Goal: Task Accomplishment & Management: Manage account settings

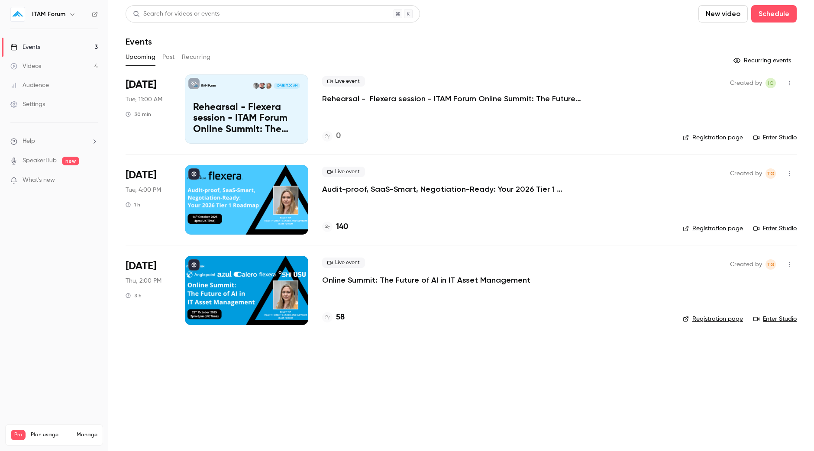
click at [251, 281] on div at bounding box center [246, 290] width 123 height 69
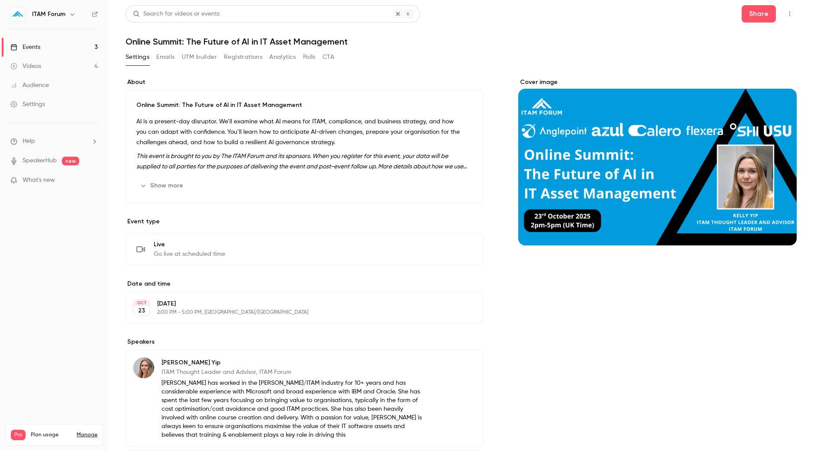
click at [592, 196] on div "Cover image" at bounding box center [657, 162] width 278 height 168
click at [0, 0] on input "Cover image" at bounding box center [0, 0] width 0 height 0
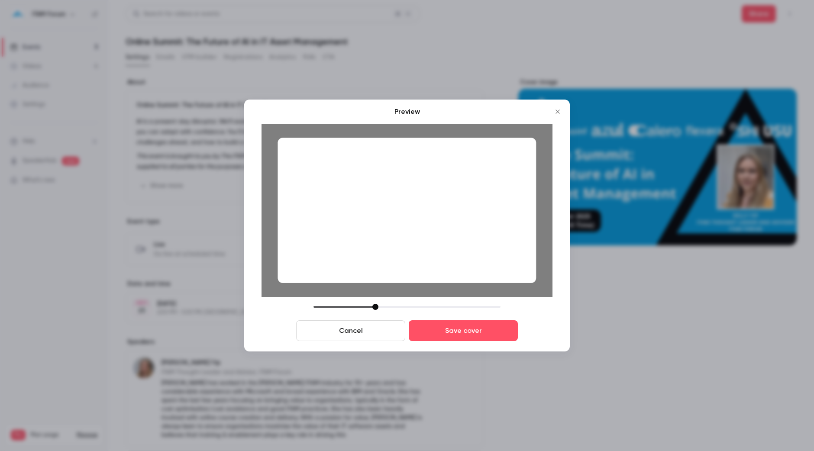
click at [429, 185] on div at bounding box center [407, 211] width 259 height 146
click at [430, 329] on button "Save cover" at bounding box center [463, 330] width 109 height 21
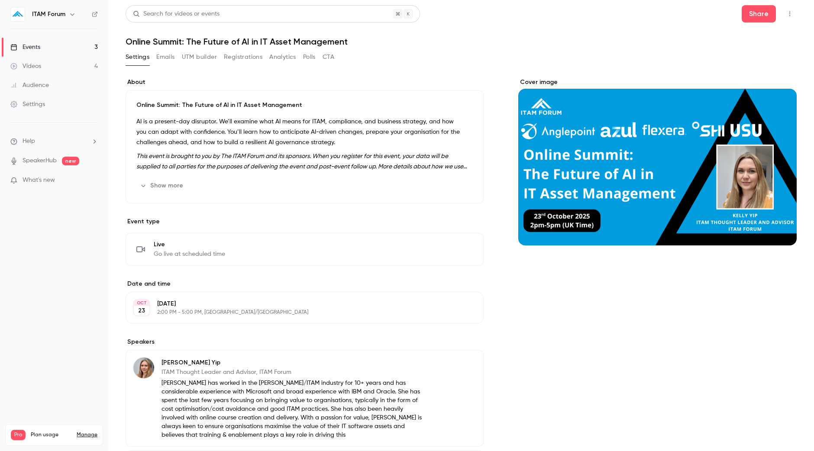
click at [30, 46] on div "Events" at bounding box center [25, 47] width 30 height 9
